Goal: Navigation & Orientation: Find specific page/section

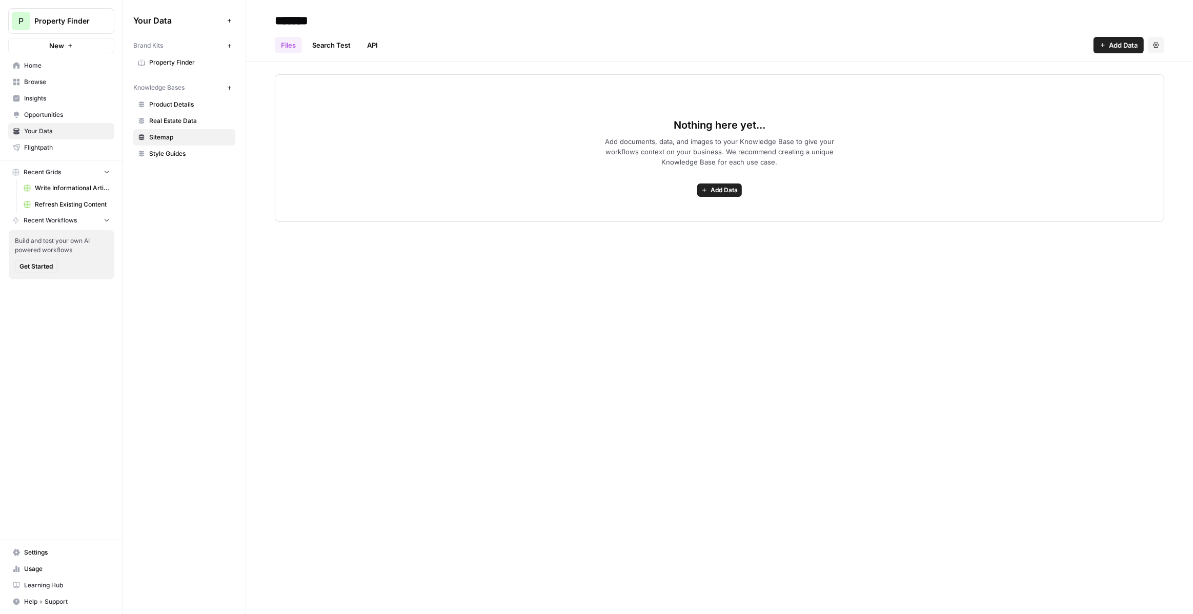
click at [72, 98] on span "Insights" at bounding box center [67, 98] width 86 height 9
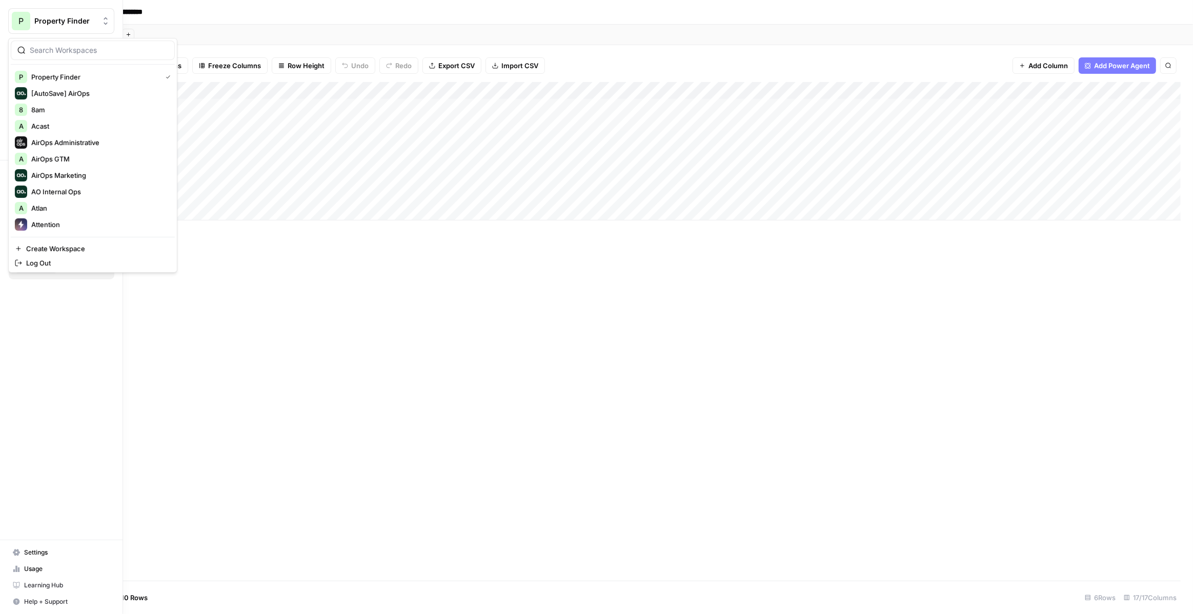
click at [41, 19] on span "Property Finder" at bounding box center [65, 21] width 62 height 10
click at [47, 207] on span "Webflow" at bounding box center [98, 208] width 135 height 10
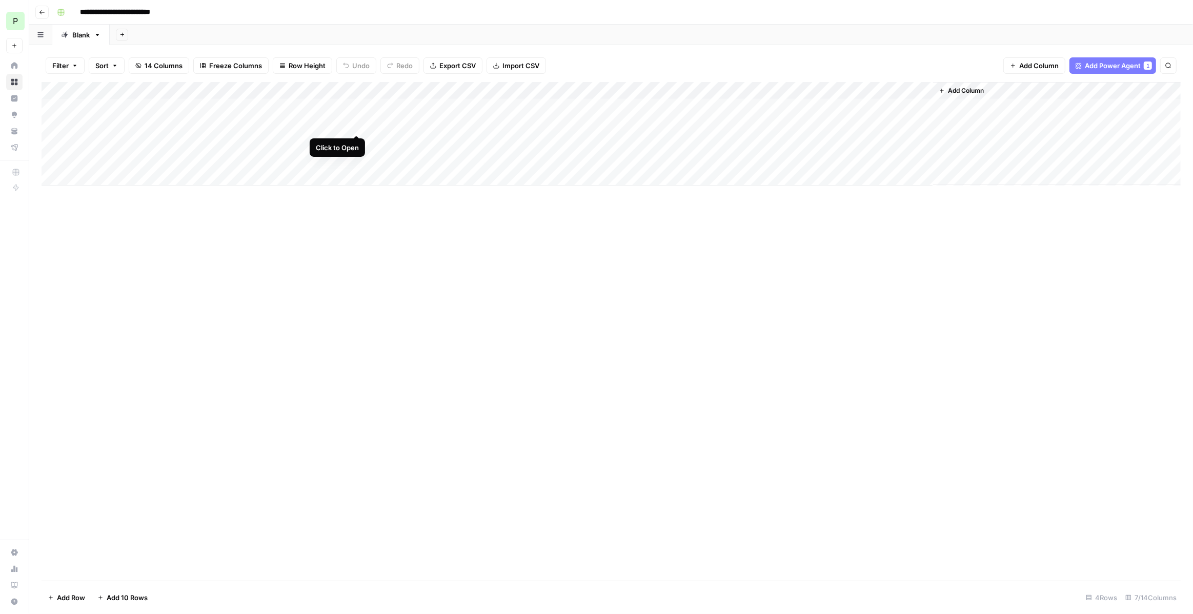
click at [357, 125] on div "Add Column" at bounding box center [611, 134] width 1139 height 104
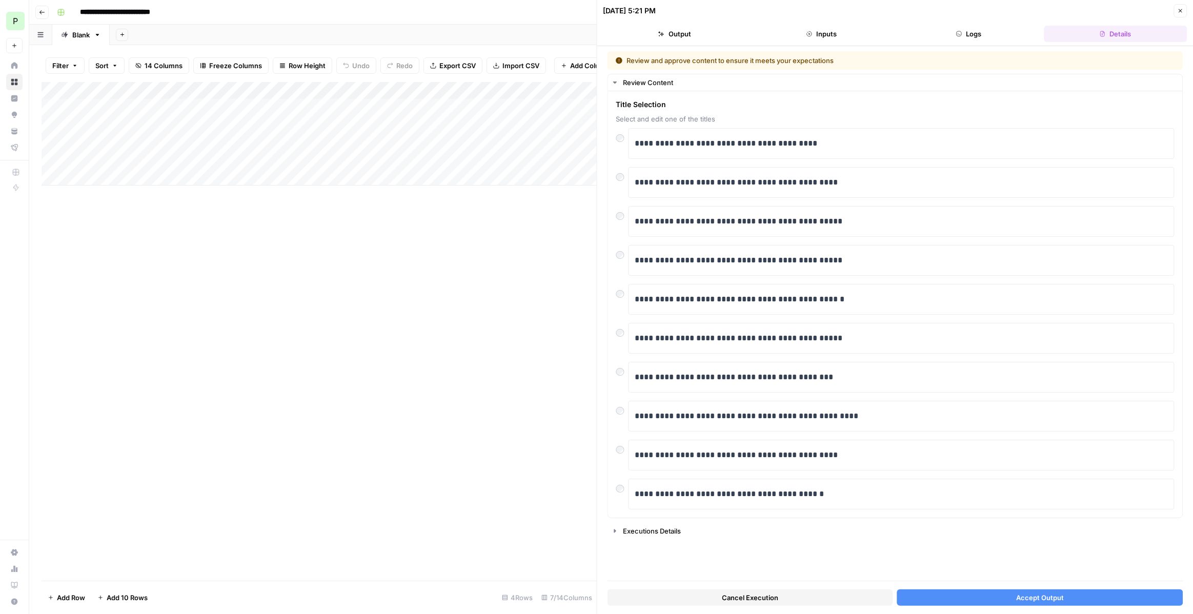
click at [974, 601] on button "Accept Output" at bounding box center [1040, 598] width 286 height 16
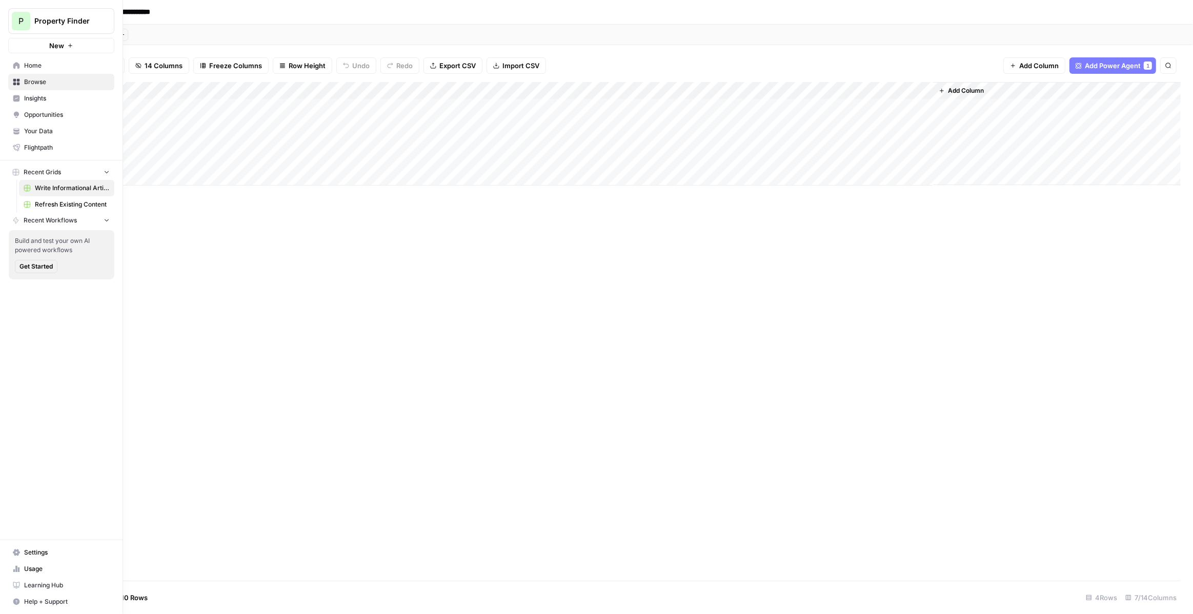
click at [61, 205] on span "Refresh Existing Content" at bounding box center [72, 204] width 75 height 9
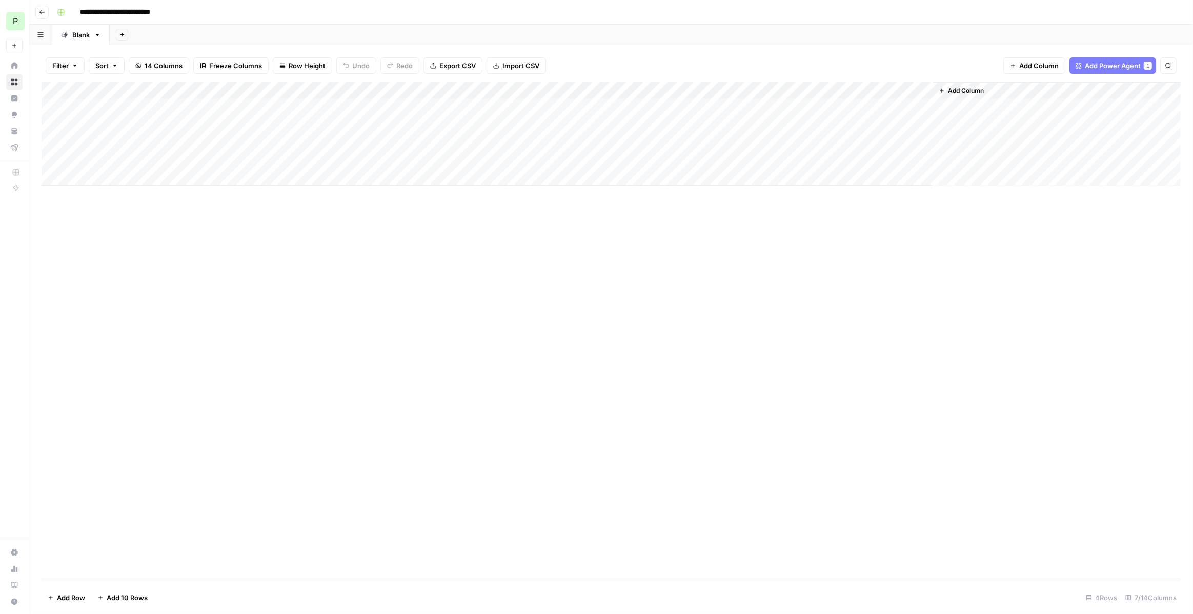
click at [528, 123] on div "Add Column" at bounding box center [611, 134] width 1139 height 104
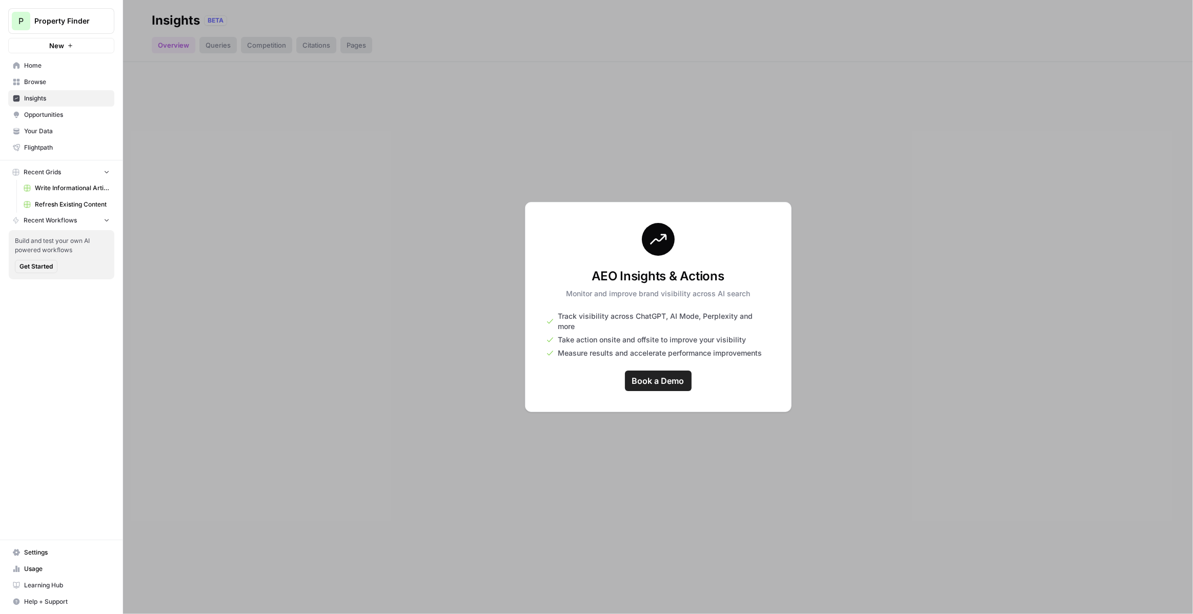
click at [529, 208] on div "AEO Insights & Actions Monitor and improve brand visibility across AI search Tr…" at bounding box center [658, 307] width 267 height 210
click at [53, 128] on span "Your Data" at bounding box center [67, 131] width 86 height 9
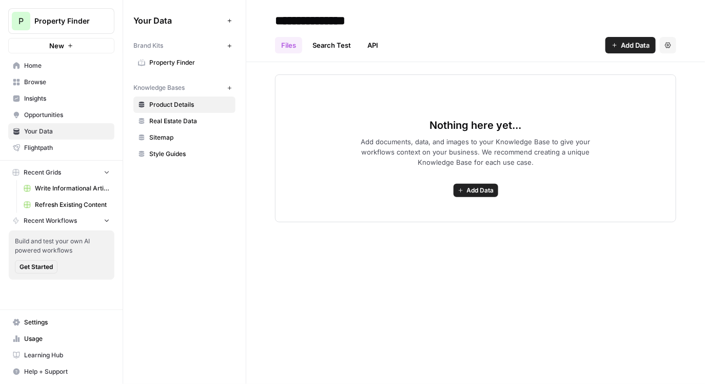
click at [170, 65] on span "Property Finder" at bounding box center [190, 62] width 82 height 9
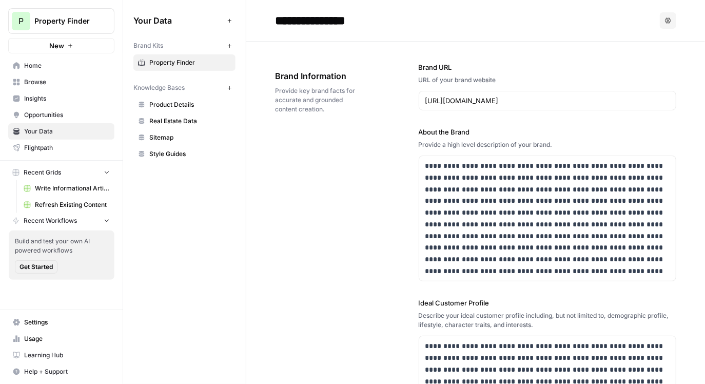
click at [87, 18] on span "Property Finder" at bounding box center [65, 21] width 62 height 10
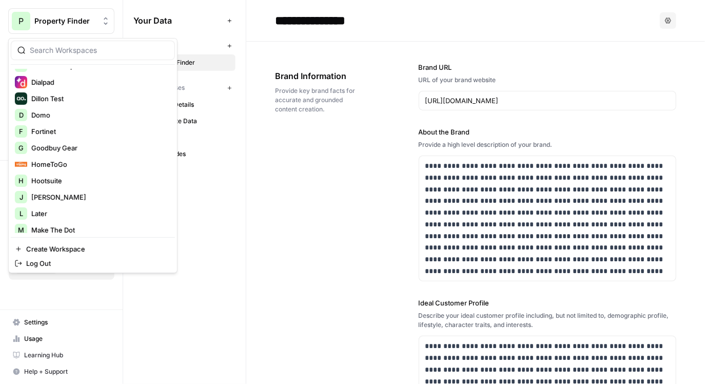
scroll to position [251, 0]
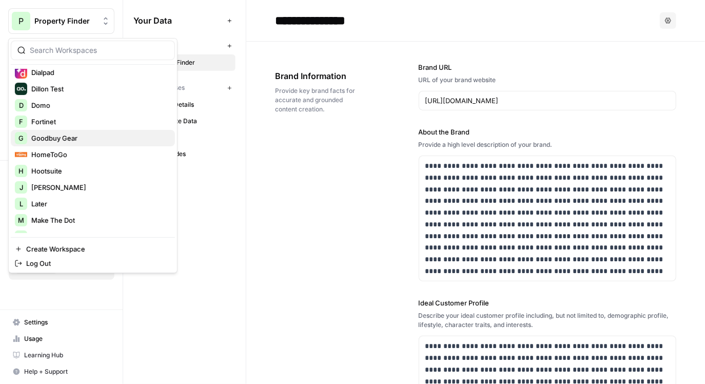
click at [75, 137] on span "Goodbuy Gear" at bounding box center [98, 138] width 135 height 10
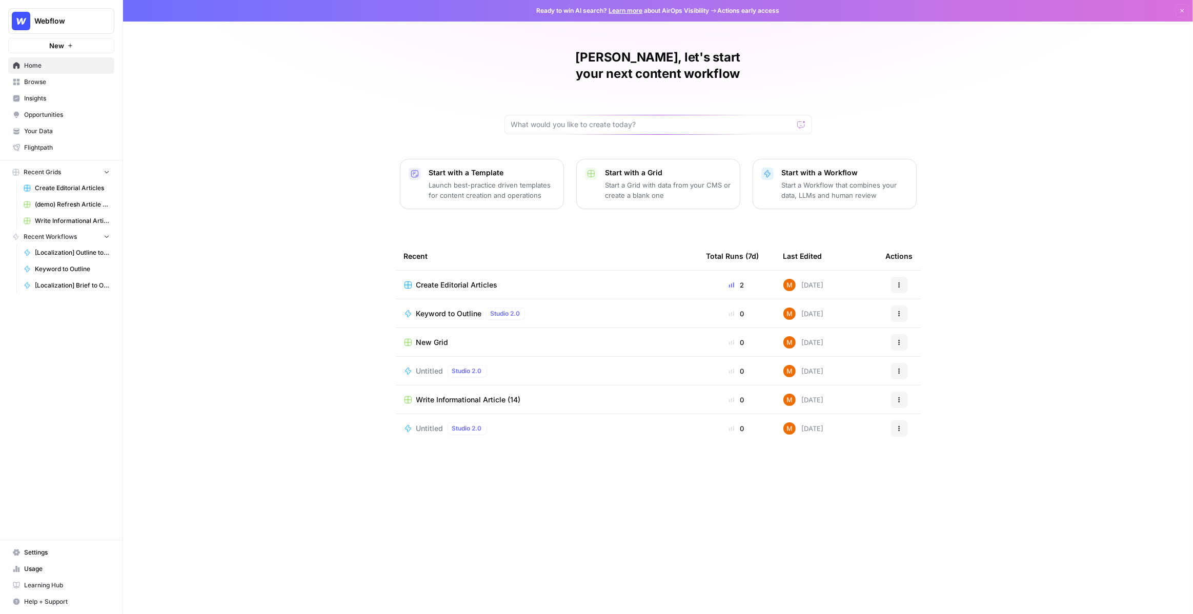
click at [69, 93] on link "Insights" at bounding box center [61, 98] width 106 height 16
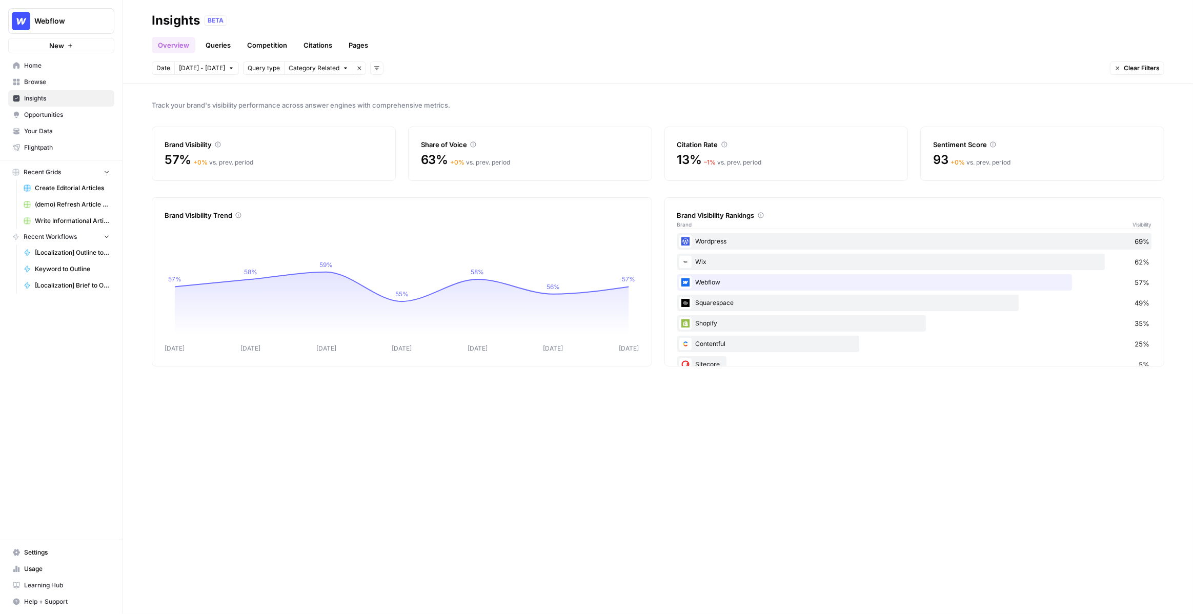
click at [77, 112] on span "Opportunities" at bounding box center [67, 114] width 86 height 9
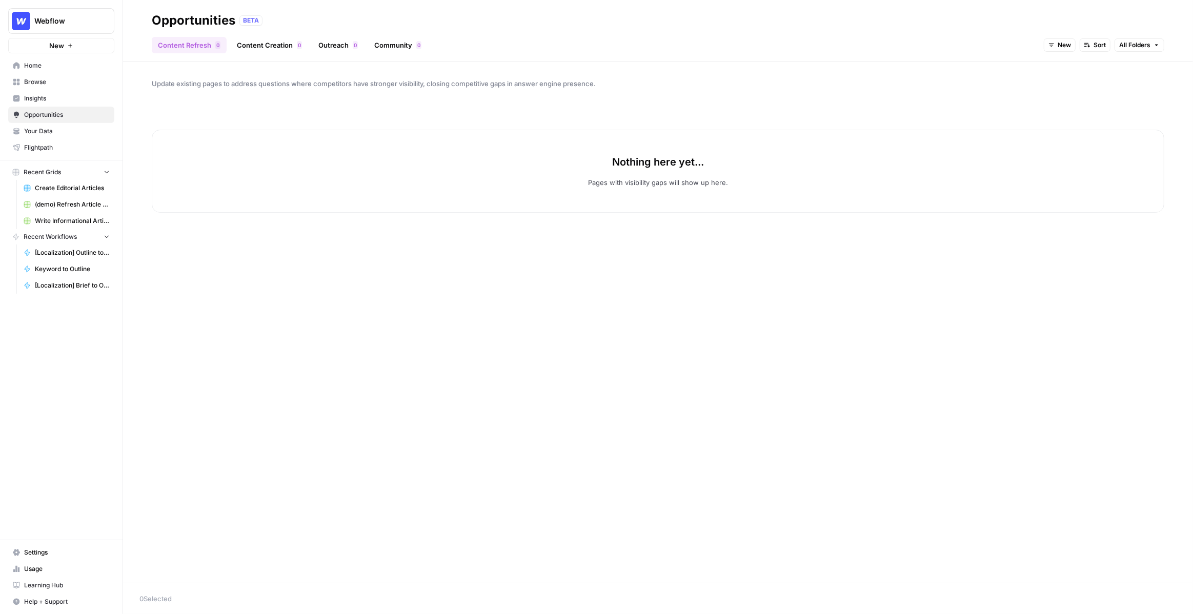
click at [1044, 36] on div "Content Refresh 0 Content Creation 0 Outreach 0 Community 0 New Sort All Folders" at bounding box center [658, 41] width 1013 height 25
click at [1054, 47] on icon "button" at bounding box center [1052, 45] width 6 height 6
click at [1055, 62] on button "All Opportunities" at bounding box center [1081, 68] width 65 height 14
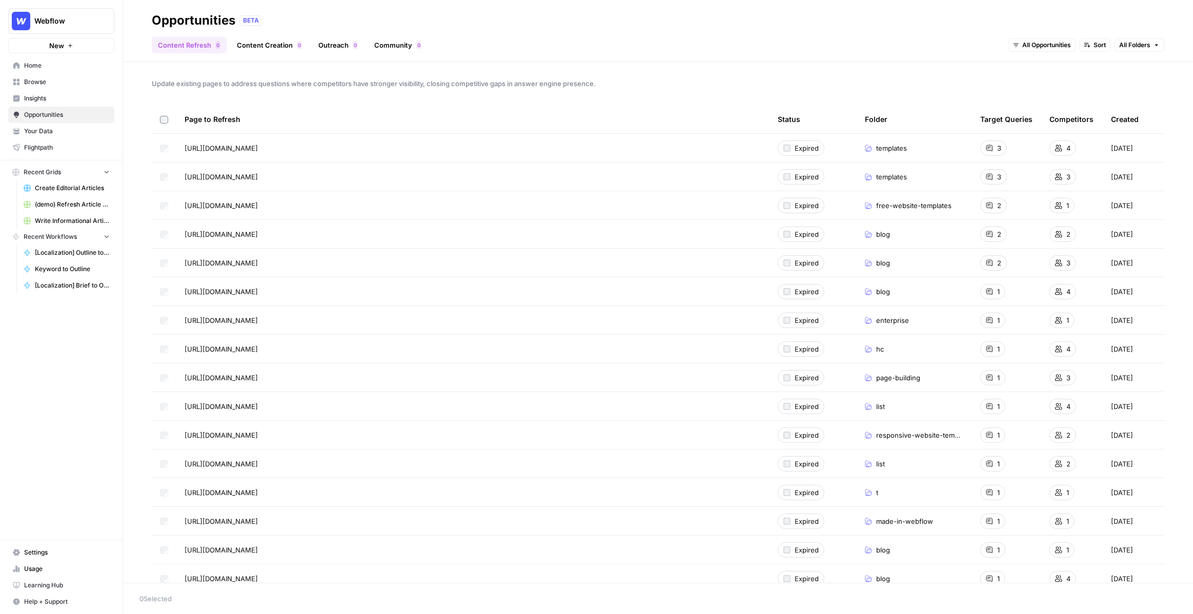
click at [94, 95] on span "Insights" at bounding box center [67, 98] width 86 height 9
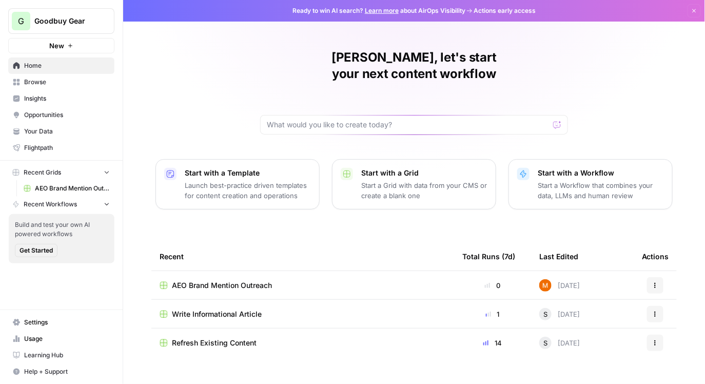
click at [62, 95] on span "Insights" at bounding box center [67, 98] width 86 height 9
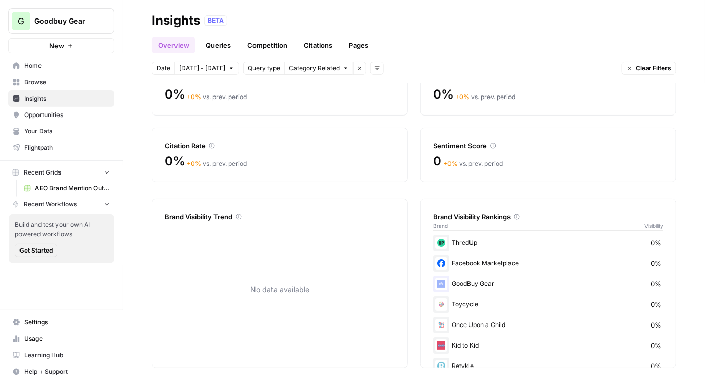
scroll to position [80, 0]
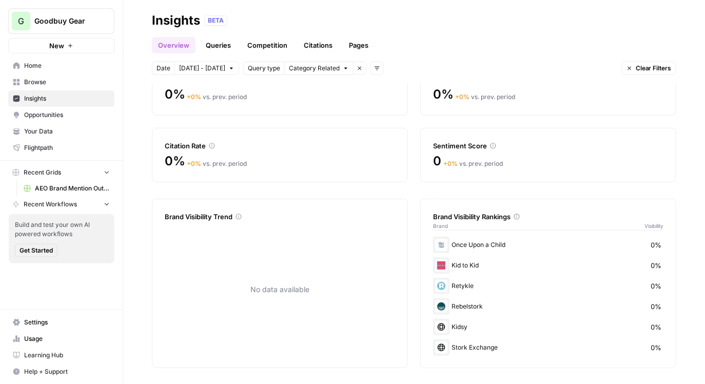
click at [69, 112] on span "Opportunities" at bounding box center [67, 114] width 86 height 9
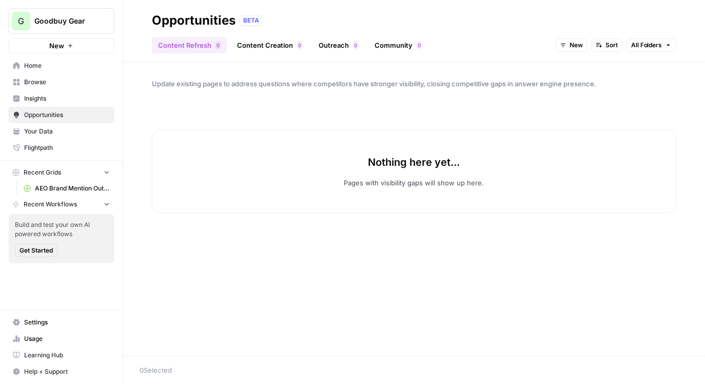
click at [61, 102] on span "Insights" at bounding box center [67, 98] width 86 height 9
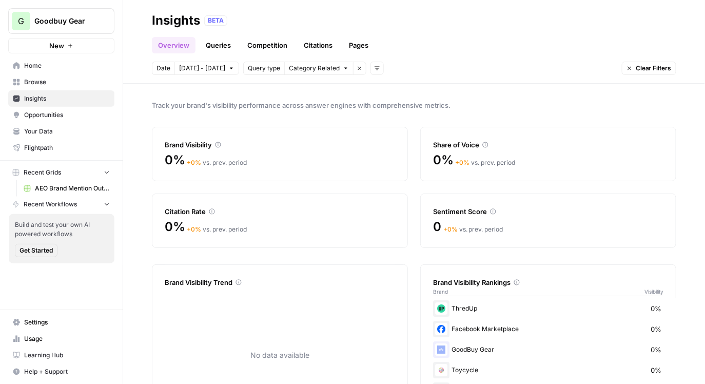
click at [210, 51] on link "Queries" at bounding box center [217, 45] width 37 height 16
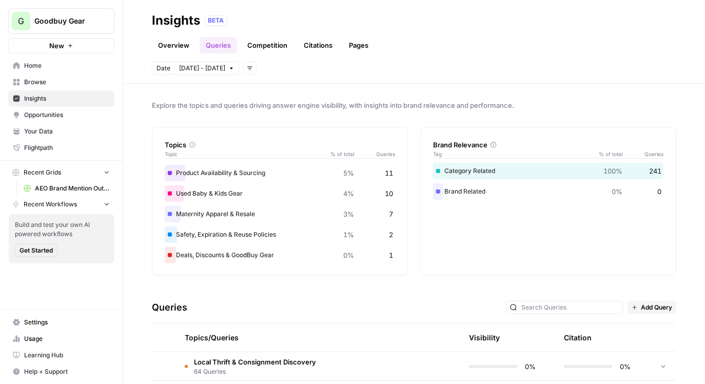
click at [89, 27] on button "G Goodbuy Gear" at bounding box center [61, 21] width 106 height 26
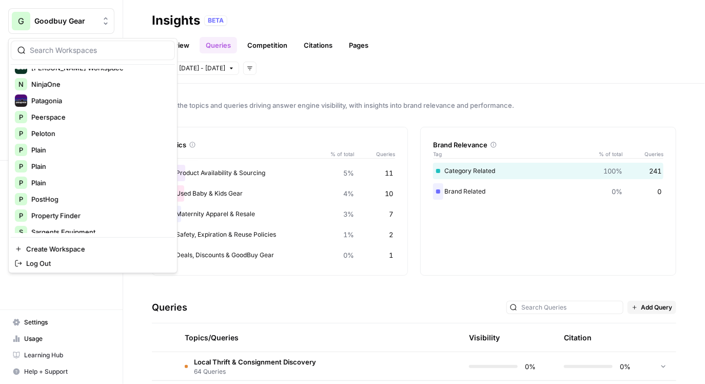
scroll to position [451, 0]
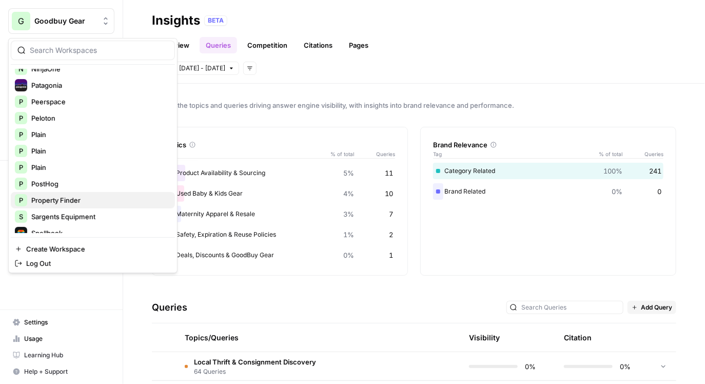
click at [78, 196] on span "Property Finder" at bounding box center [98, 200] width 135 height 10
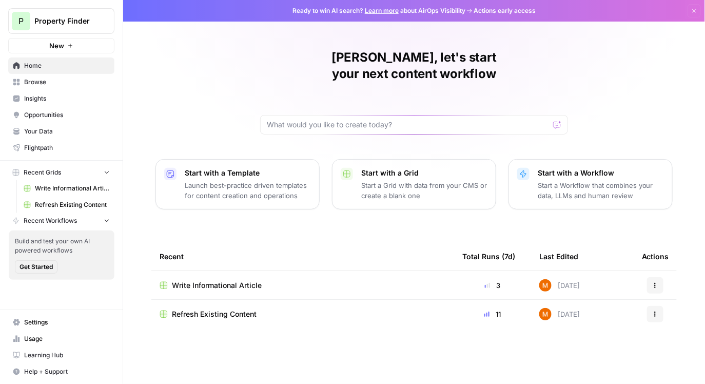
click at [85, 134] on span "Your Data" at bounding box center [67, 131] width 86 height 9
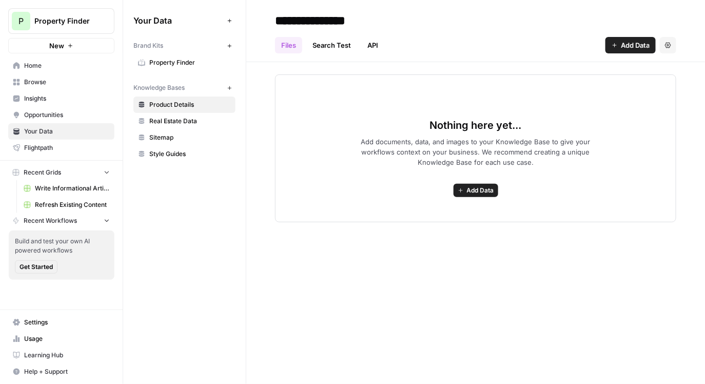
click at [214, 63] on span "Property Finder" at bounding box center [190, 62] width 82 height 9
